Goal: Task Accomplishment & Management: Use online tool/utility

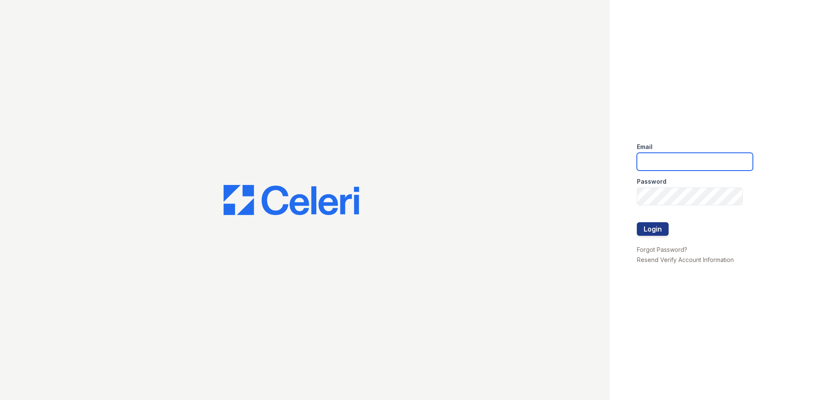
click at [701, 158] on input "email" at bounding box center [695, 162] width 116 height 18
type input "barharbor1@cafmanagement.com"
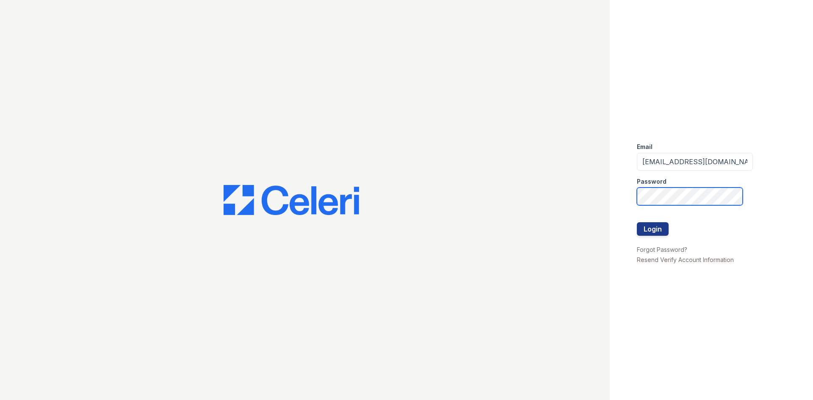
click at [637, 222] on button "Login" at bounding box center [653, 229] width 32 height 14
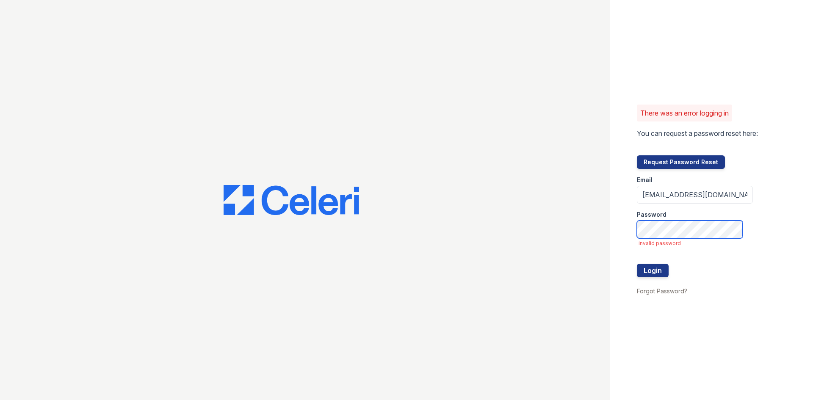
click at [637, 264] on button "Login" at bounding box center [653, 271] width 32 height 14
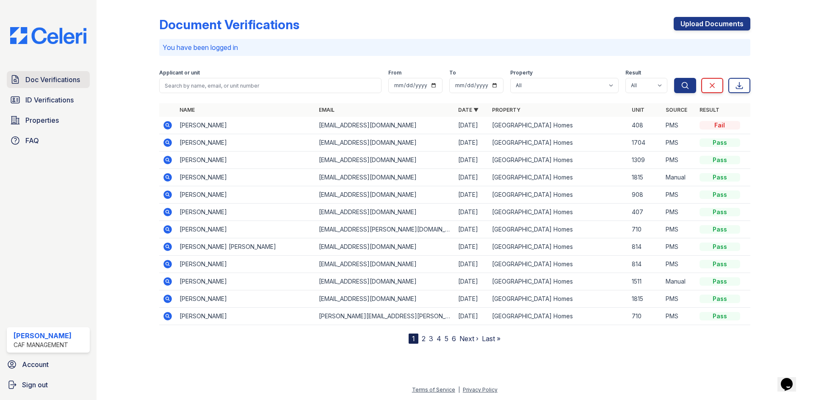
click at [54, 86] on link "Doc Verifications" at bounding box center [48, 79] width 83 height 17
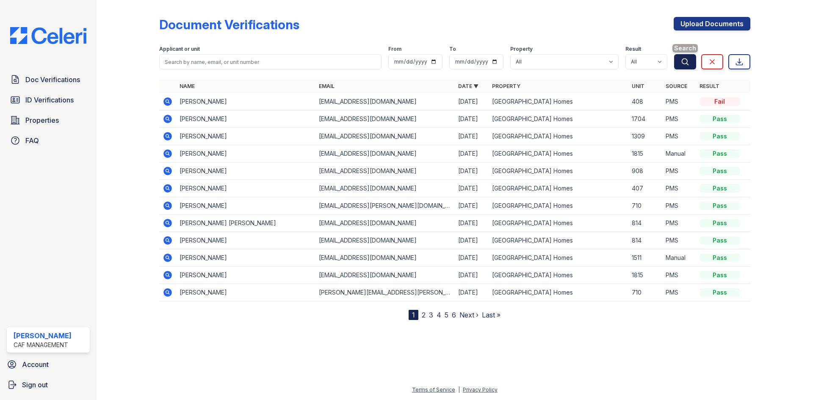
click at [681, 47] on span "Search" at bounding box center [684, 48] width 25 height 8
click at [58, 120] on span "Properties" at bounding box center [41, 120] width 33 height 10
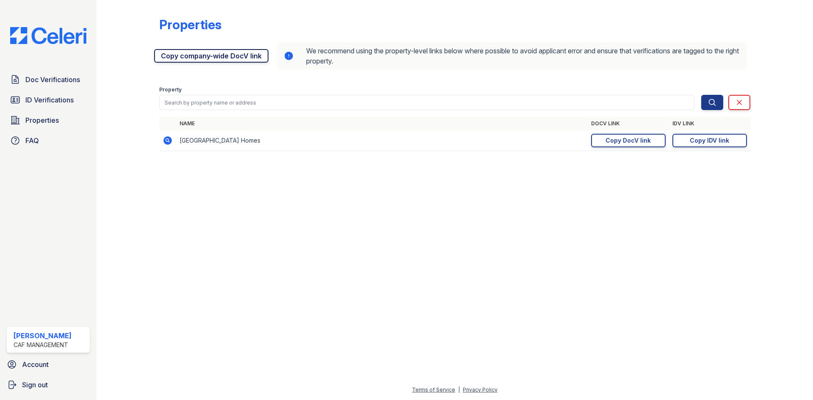
click at [232, 59] on link "Copy company-wide DocV link" at bounding box center [211, 56] width 114 height 14
click at [635, 142] on div "Copy DocV link" at bounding box center [627, 140] width 45 height 8
click at [710, 141] on div "Copy IDV link" at bounding box center [709, 140] width 39 height 8
click at [63, 71] on link "Doc Verifications" at bounding box center [48, 79] width 83 height 17
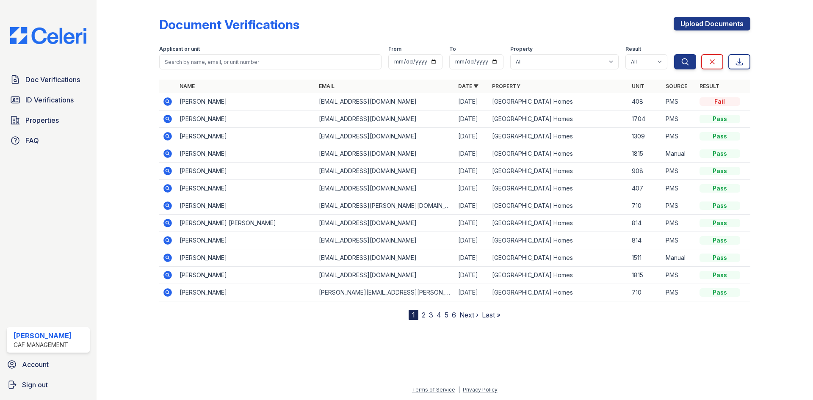
click at [163, 102] on icon at bounding box center [168, 102] width 10 height 10
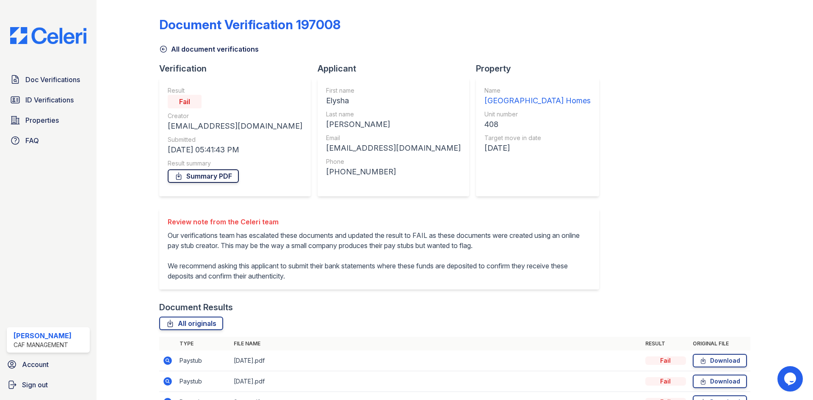
click at [221, 181] on link "Summary PDF" at bounding box center [203, 176] width 71 height 14
click at [222, 179] on link "Summary PDF" at bounding box center [203, 176] width 71 height 14
click at [710, 364] on link "Download" at bounding box center [720, 361] width 54 height 14
